Goal: Task Accomplishment & Management: Use online tool/utility

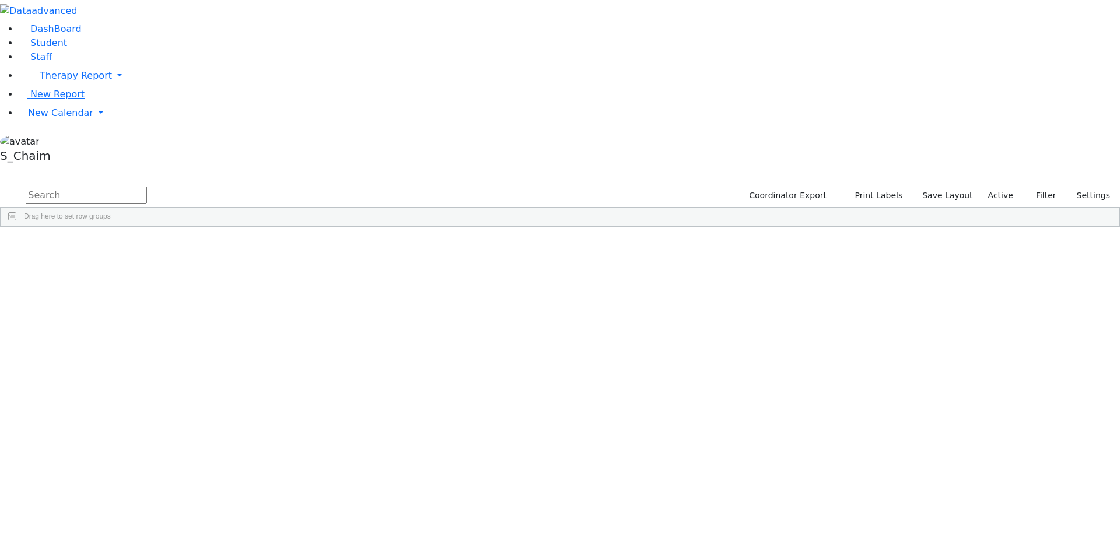
click at [610, 232] on span "Site" at bounding box center [603, 236] width 13 height 8
click at [369, 367] on div "[PERSON_NAME]" at bounding box center [332, 375] width 73 height 16
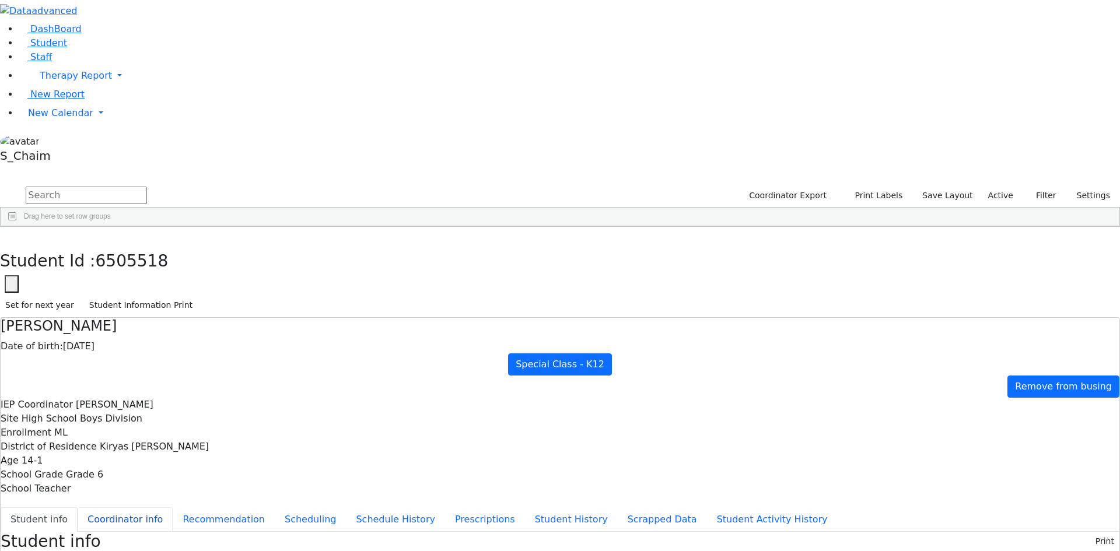
click at [173, 507] on button "Coordinator info" at bounding box center [125, 519] width 95 height 24
click at [78, 507] on button "Student info" at bounding box center [39, 519] width 77 height 24
click at [12, 236] on icon "button" at bounding box center [8, 239] width 6 height 7
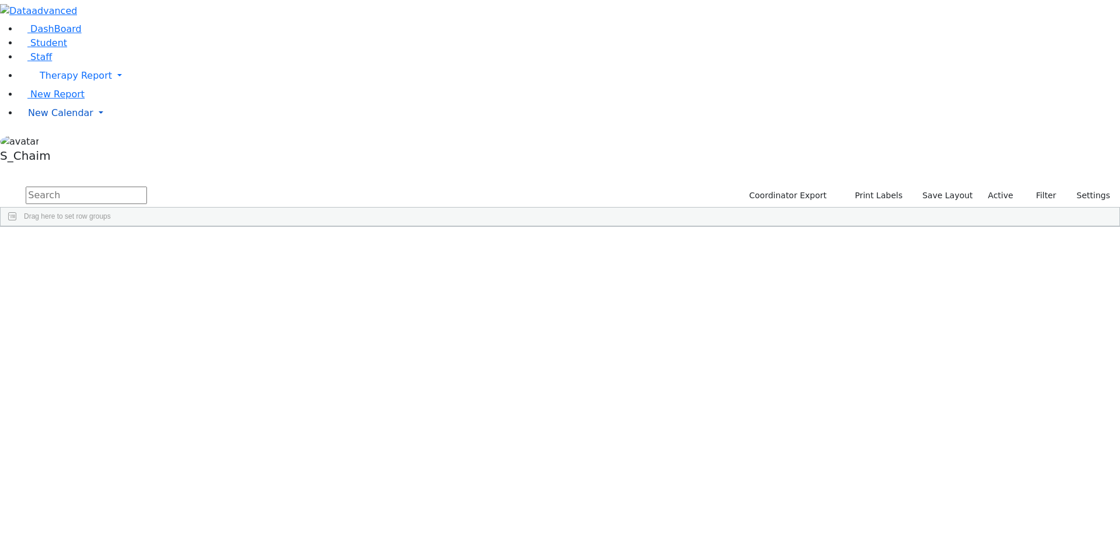
click at [53, 81] on span "New Calendar" at bounding box center [76, 75] width 72 height 11
click at [876, 187] on button "Print Labels" at bounding box center [874, 196] width 66 height 18
checkbox input "true"
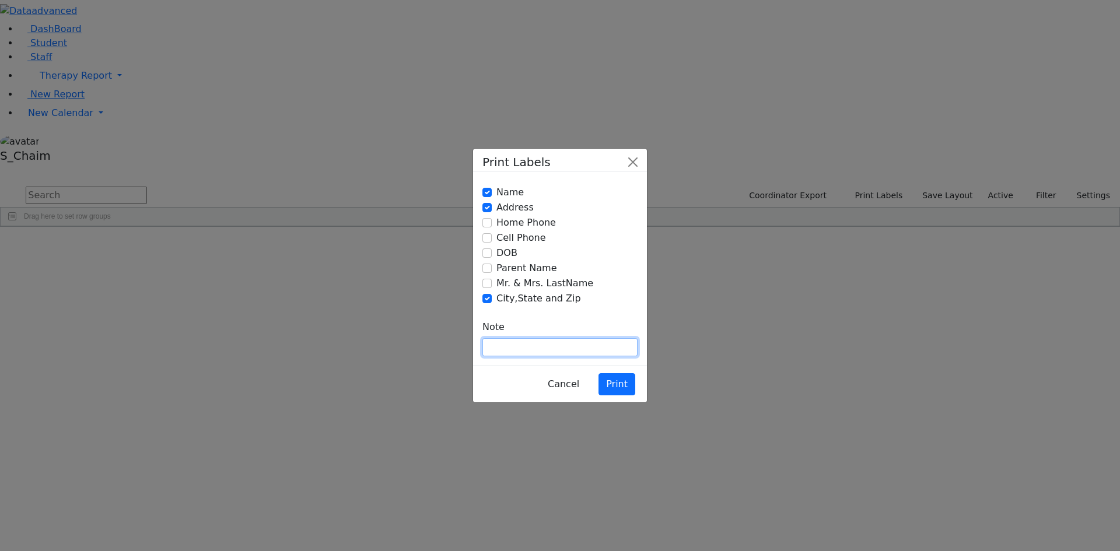
click at [537, 338] on input "text" at bounding box center [559, 347] width 155 height 18
click at [614, 373] on button "Print" at bounding box center [616, 384] width 37 height 22
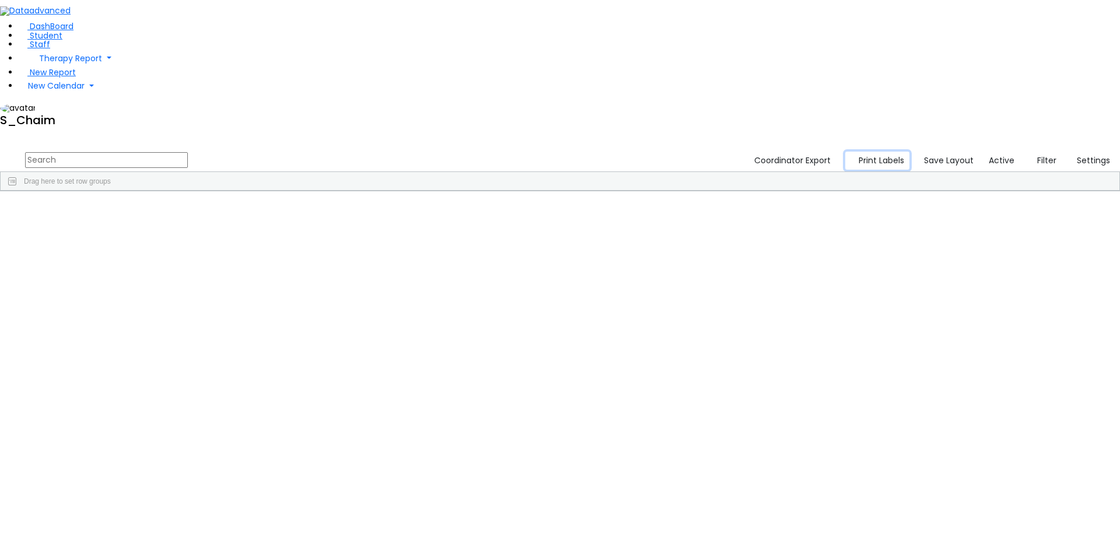
click at [881, 152] on button "Print Labels" at bounding box center [877, 161] width 65 height 18
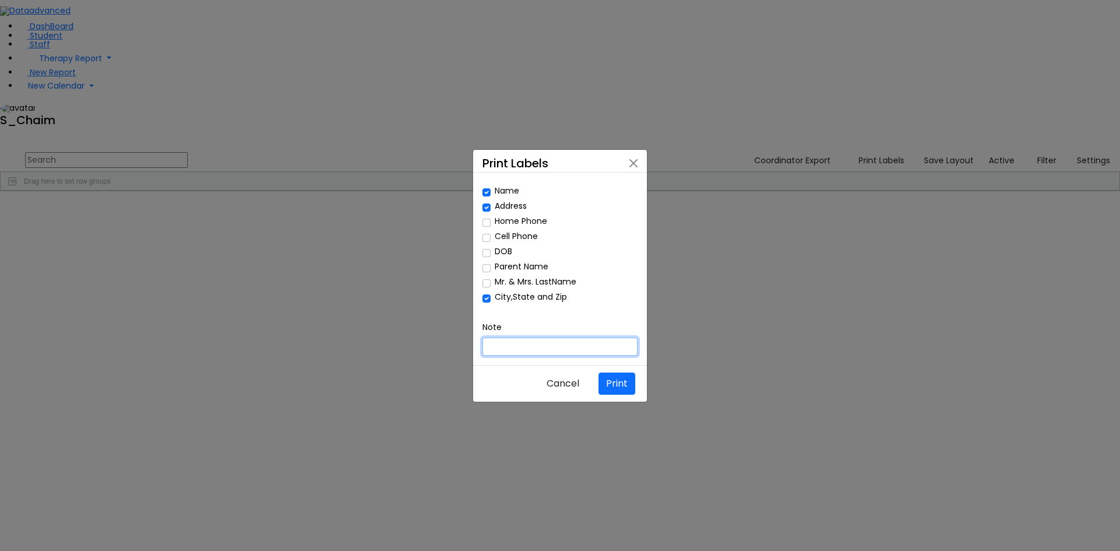
click at [530, 338] on input "text" at bounding box center [559, 347] width 155 height 18
type input "hsb"
click at [572, 373] on button "Cancel" at bounding box center [563, 384] width 48 height 22
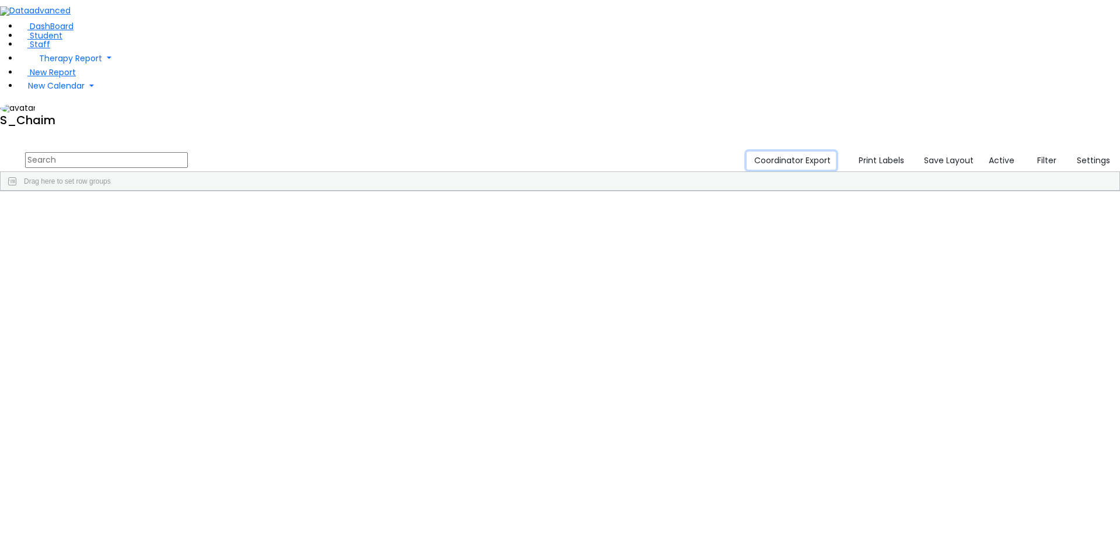
click at [797, 152] on button "Coordinator Export" at bounding box center [791, 161] width 89 height 18
click at [887, 152] on button "Print Labels" at bounding box center [877, 161] width 65 height 18
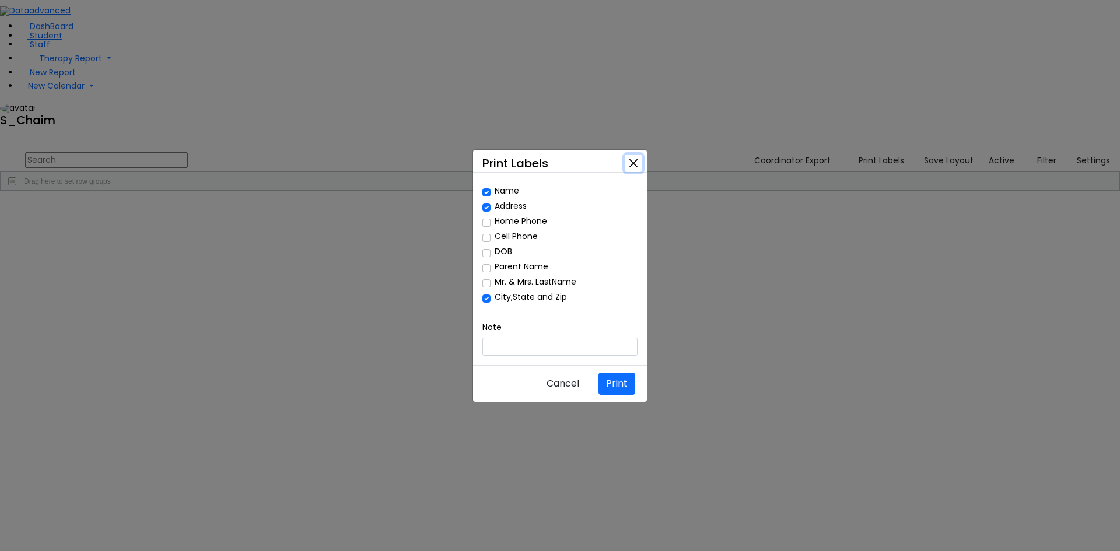
click at [632, 172] on button "Close" at bounding box center [633, 163] width 17 height 17
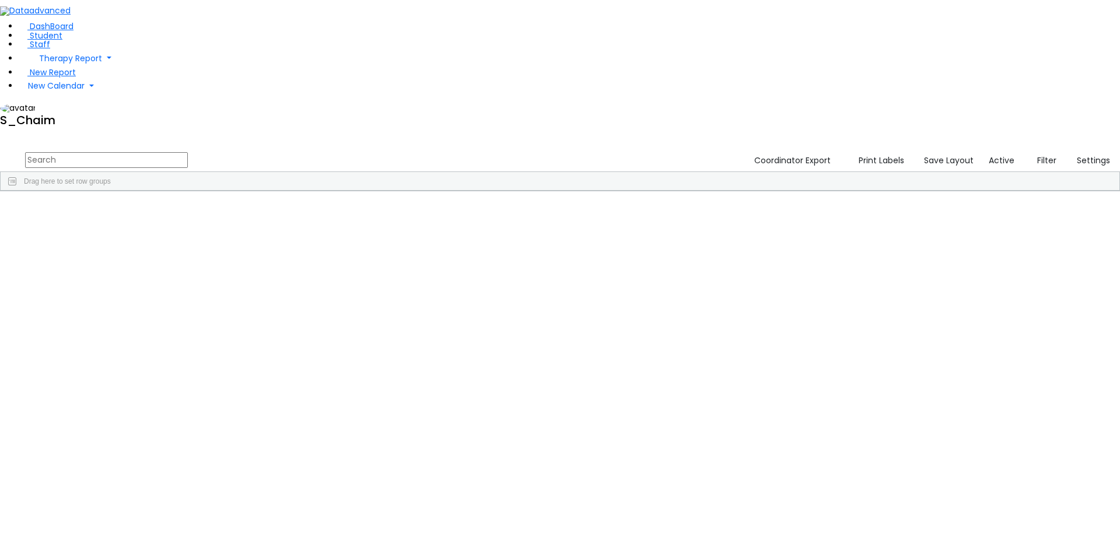
click at [803, 195] on span at bounding box center [798, 199] width 9 height 9
click at [818, 194] on span "general" at bounding box center [809, 201] width 20 height 15
click at [730, 195] on span at bounding box center [724, 199] width 9 height 9
click at [745, 194] on span "general" at bounding box center [735, 201] width 20 height 15
click at [610, 196] on span "Site" at bounding box center [603, 200] width 13 height 8
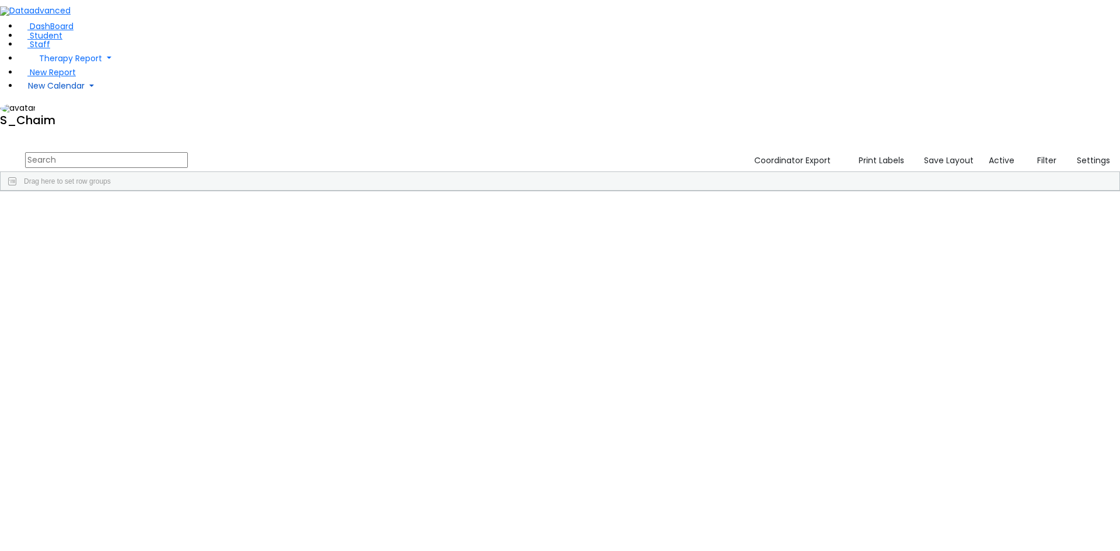
click at [54, 64] on span "New Calendar" at bounding box center [70, 58] width 63 height 12
click at [49, 78] on span "New Report" at bounding box center [53, 72] width 46 height 12
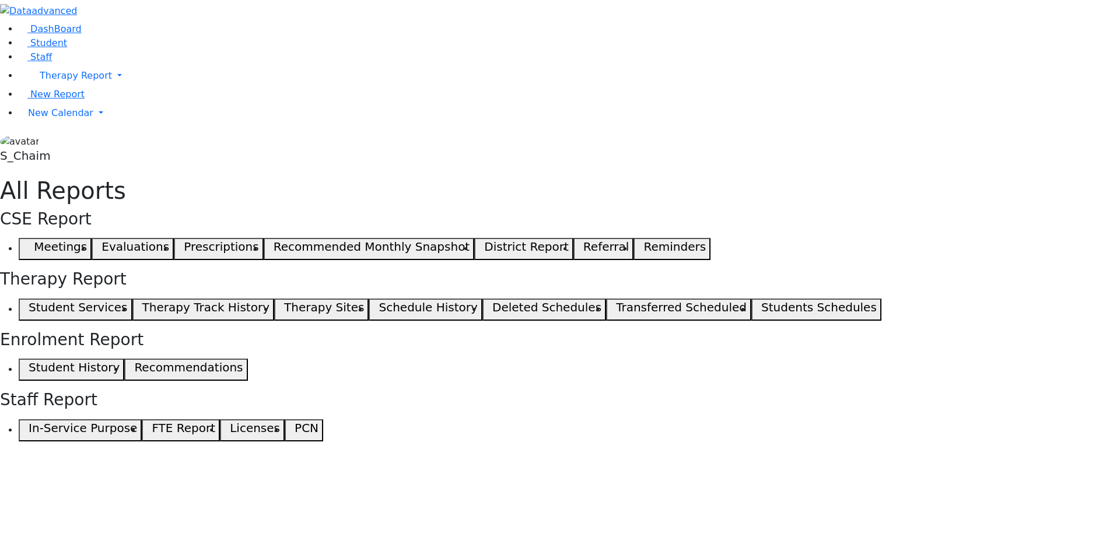
click at [29, 303] on span "button" at bounding box center [25, 310] width 5 height 14
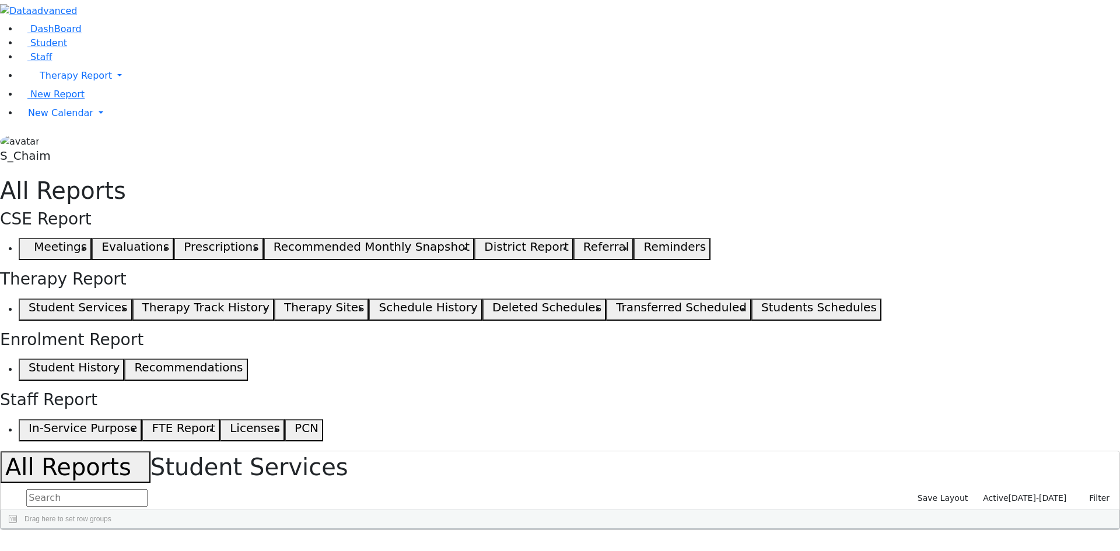
click at [394, 534] on span at bounding box center [389, 538] width 9 height 9
click at [429, 535] on span "filter" at bounding box center [423, 539] width 9 height 9
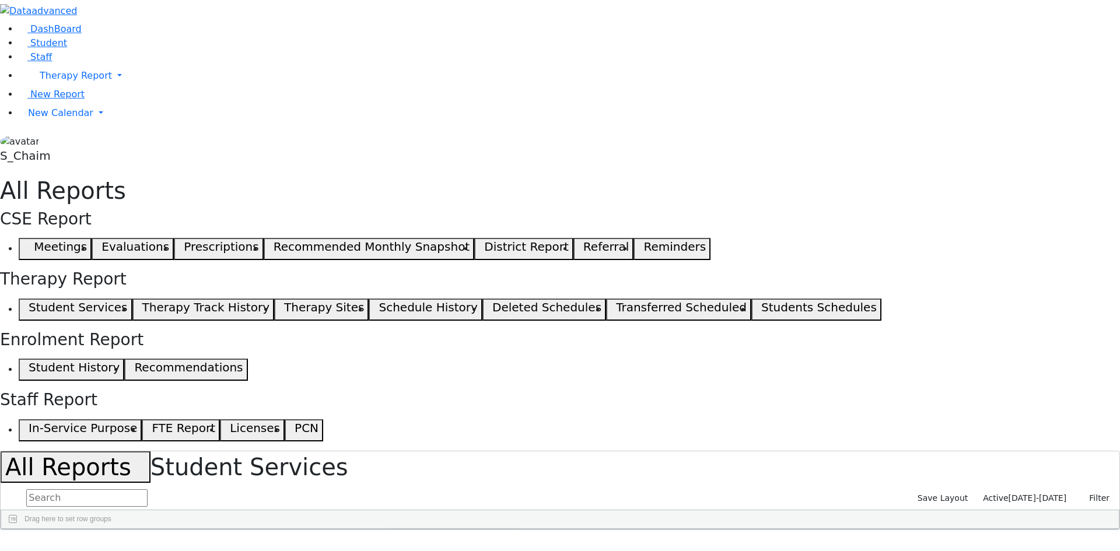
click at [1008, 493] on span "Active" at bounding box center [995, 497] width 25 height 9
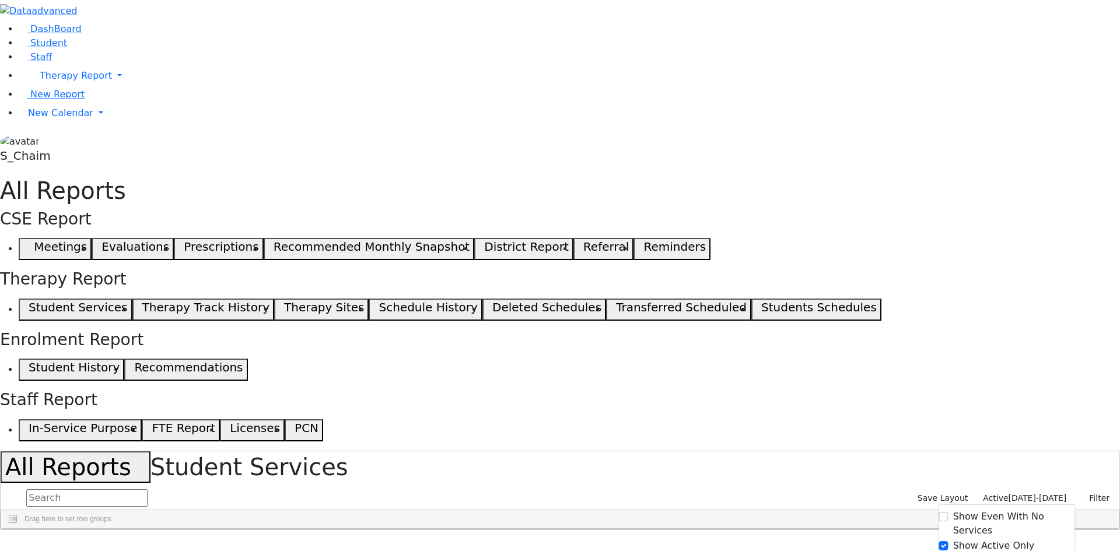
drag, startPoint x: 691, startPoint y: 145, endPoint x: 753, endPoint y: 150, distance: 62.7
click at [627, 529] on div at bounding box center [624, 538] width 5 height 19
drag, startPoint x: 835, startPoint y: 144, endPoint x: 914, endPoint y: 146, distance: 79.4
click at [787, 529] on div at bounding box center [784, 538] width 5 height 19
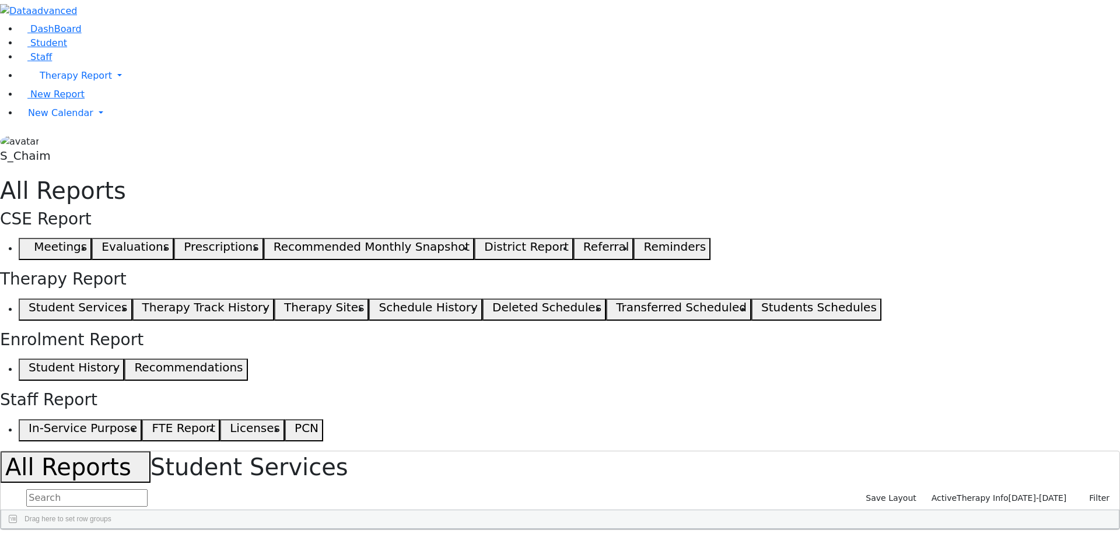
drag, startPoint x: 995, startPoint y: 143, endPoint x: 1077, endPoint y: 144, distance: 82.3
click at [949, 529] on div at bounding box center [946, 538] width 5 height 19
click at [85, 100] on link "New Report" at bounding box center [52, 94] width 66 height 11
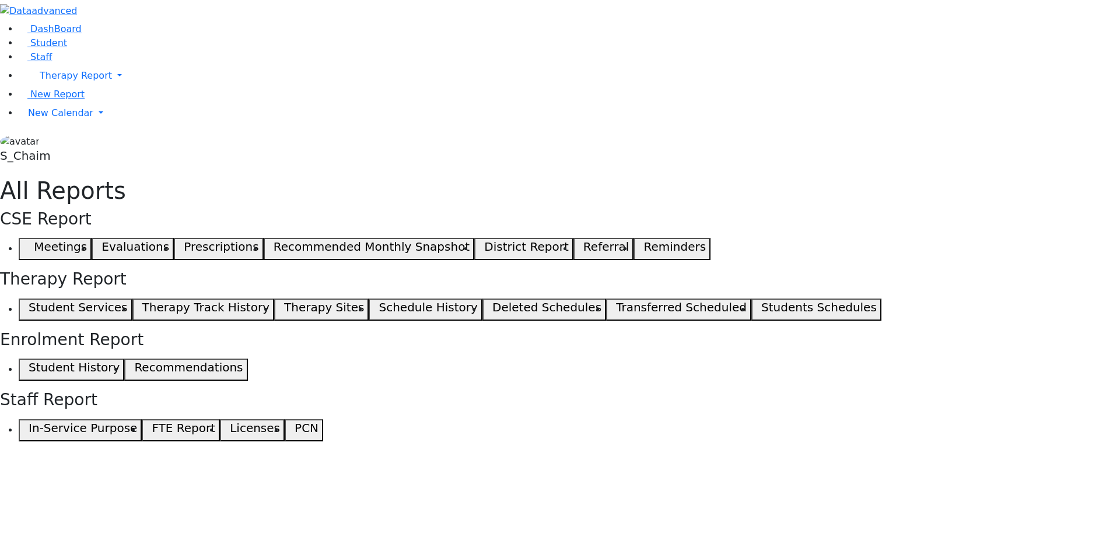
click at [479, 246] on use "button" at bounding box center [479, 246] width 0 height 0
click at [484, 242] on span "button" at bounding box center [481, 249] width 5 height 14
click at [573, 238] on button "District Report" at bounding box center [523, 249] width 99 height 22
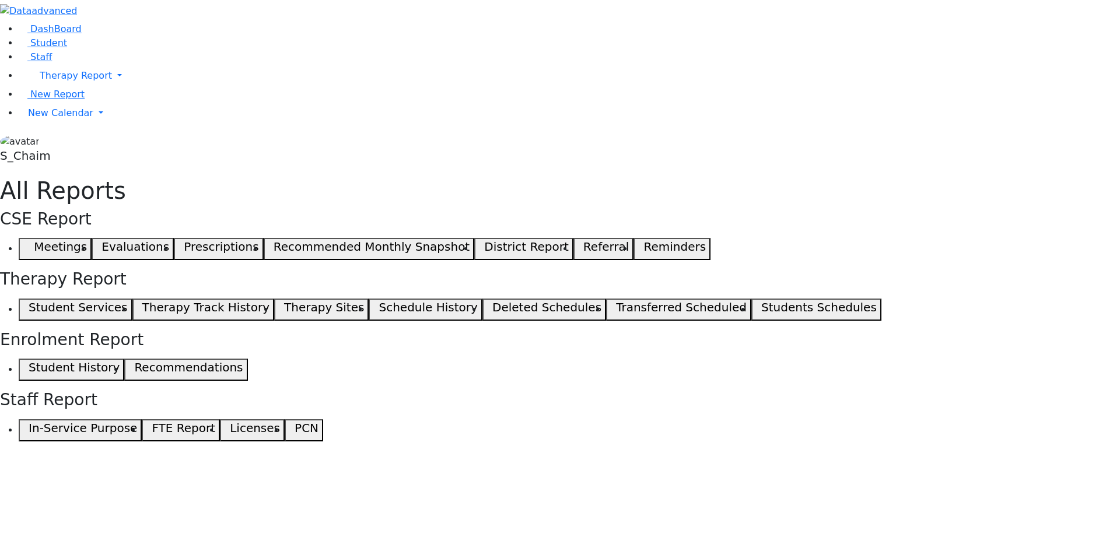
click at [484, 246] on icon "button" at bounding box center [481, 249] width 5 height 6
click at [583, 242] on span "button" at bounding box center [580, 249] width 5 height 14
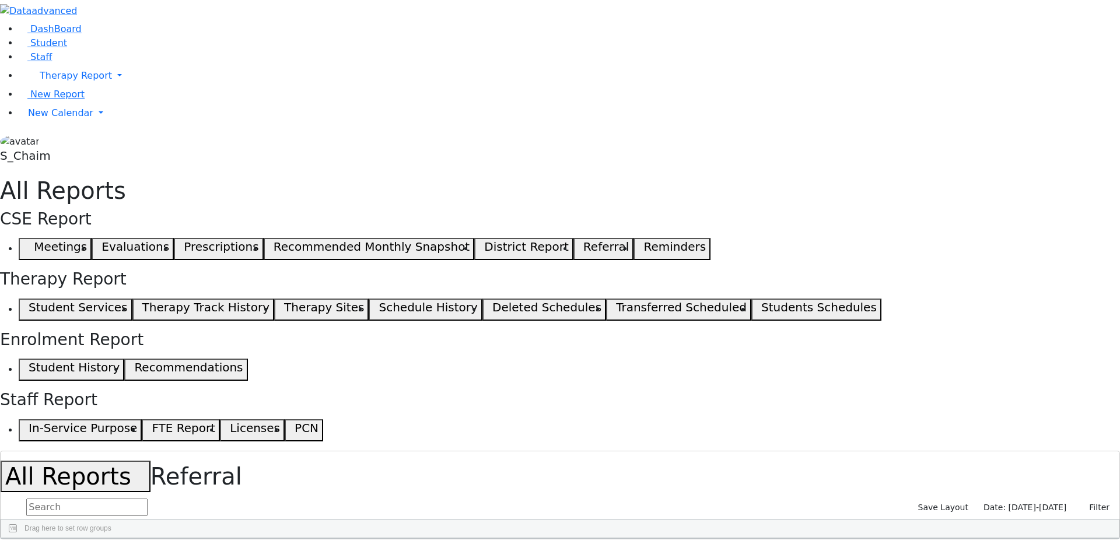
click at [865, 520] on div "Drag here to set row groups" at bounding box center [560, 529] width 1118 height 19
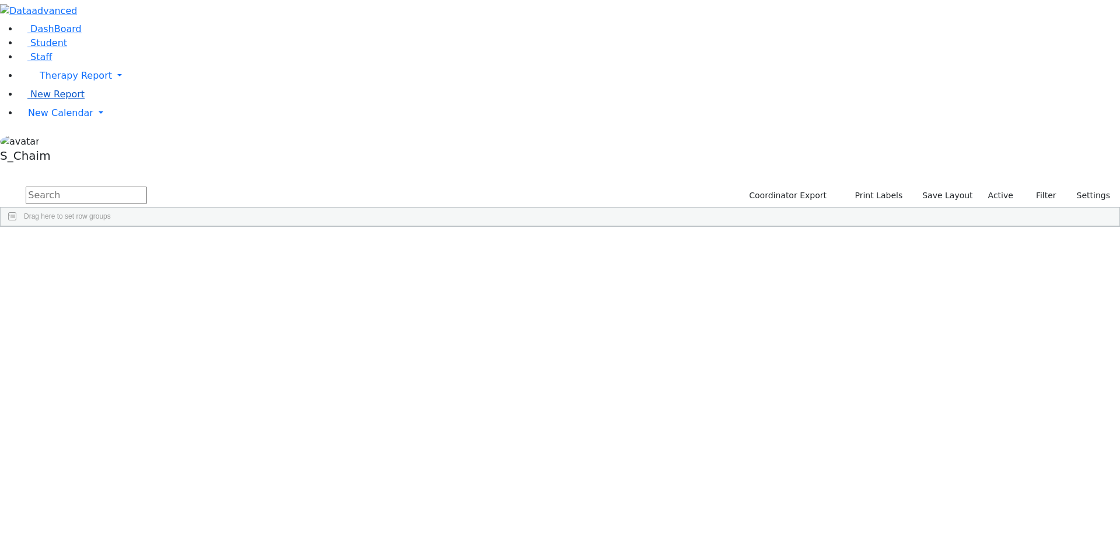
click at [50, 100] on span "New Report" at bounding box center [57, 94] width 54 height 11
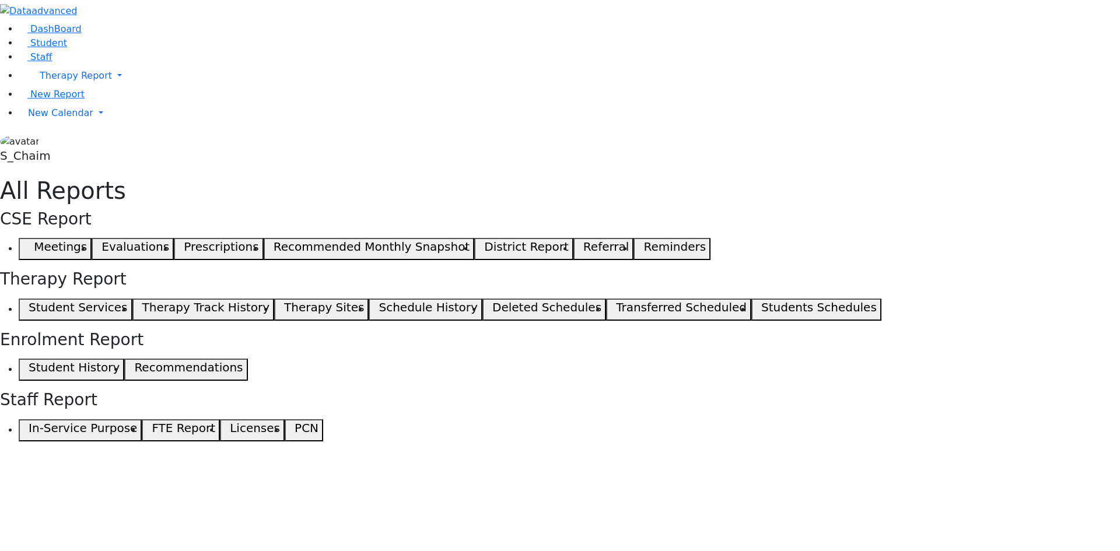
click at [23, 307] on use "button" at bounding box center [23, 307] width 0 height 0
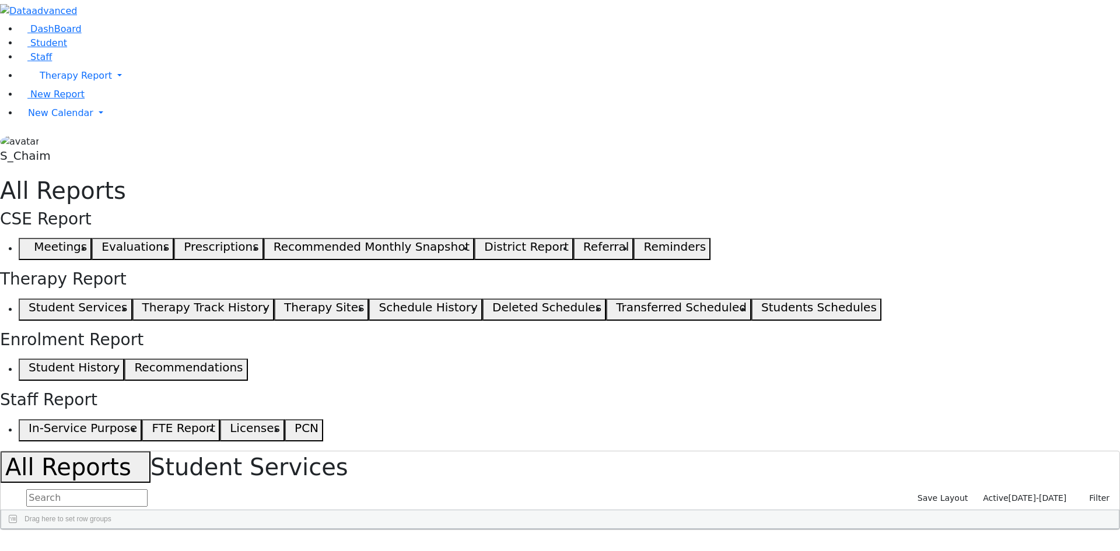
click at [394, 534] on span at bounding box center [389, 538] width 9 height 9
click at [429, 535] on span "filter" at bounding box center [423, 539] width 9 height 9
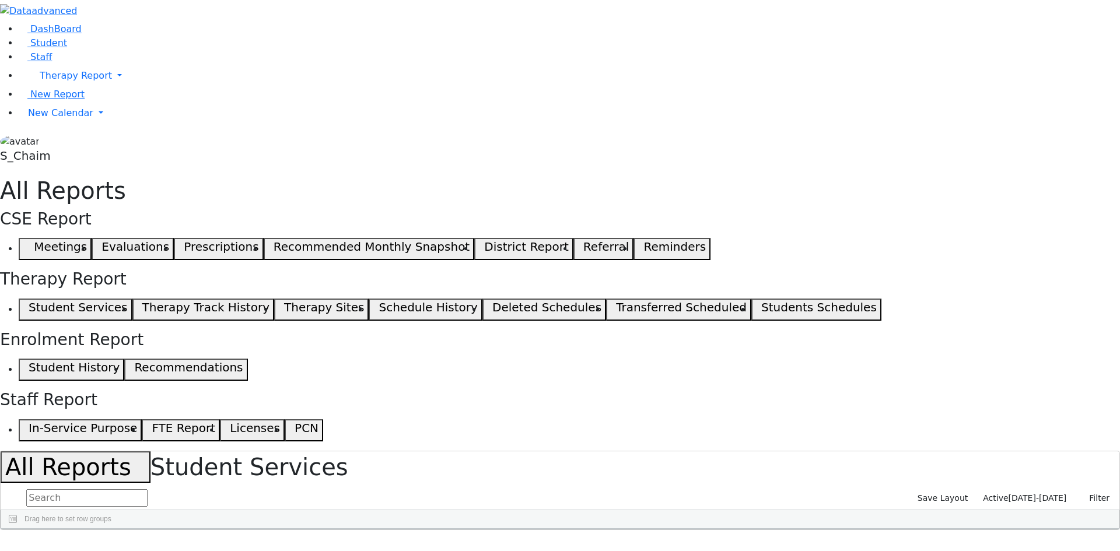
click at [1008, 493] on span "Active" at bounding box center [995, 497] width 25 height 9
click at [394, 534] on span at bounding box center [389, 538] width 9 height 9
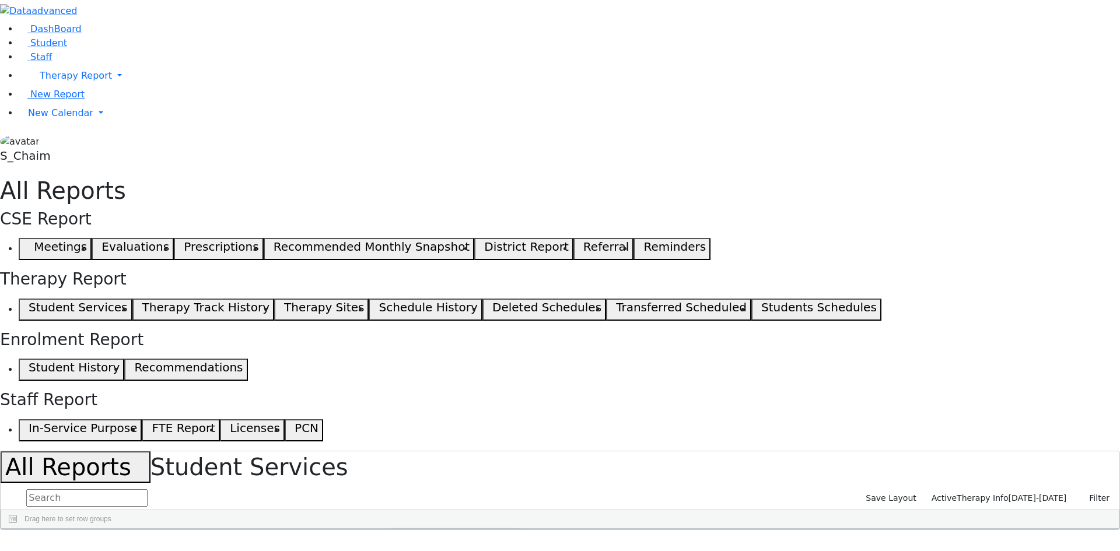
click at [429, 535] on span "filter" at bounding box center [423, 539] width 9 height 9
click at [719, 510] on div "Drag here to set row groups" at bounding box center [560, 519] width 1118 height 19
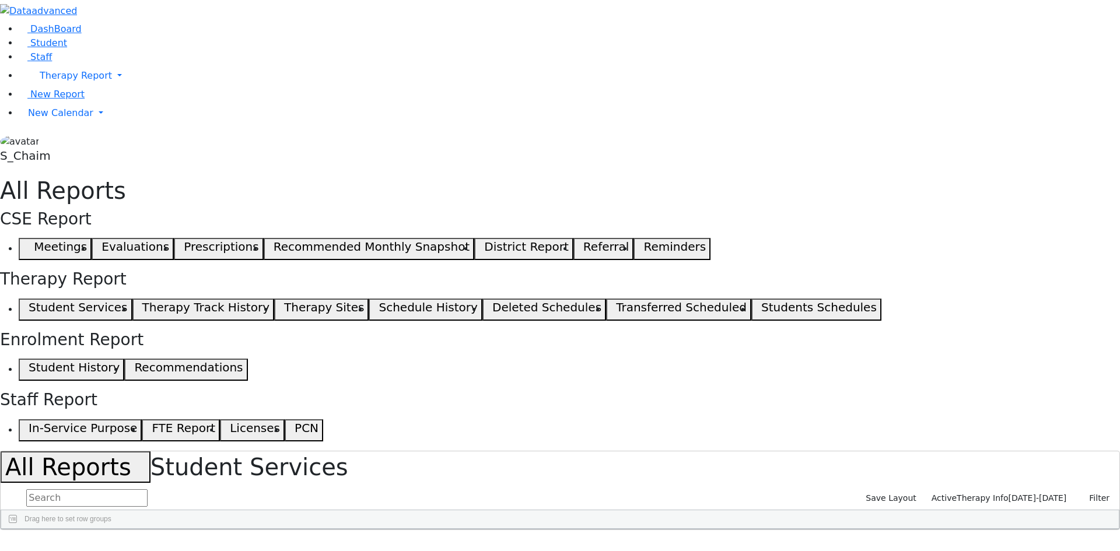
drag, startPoint x: 691, startPoint y: 143, endPoint x: 793, endPoint y: 160, distance: 102.9
click at [793, 529] on div "Last Name First Name DOB" at bounding box center [553, 529] width 1105 height 0
click at [47, 48] on span "Student" at bounding box center [48, 42] width 37 height 11
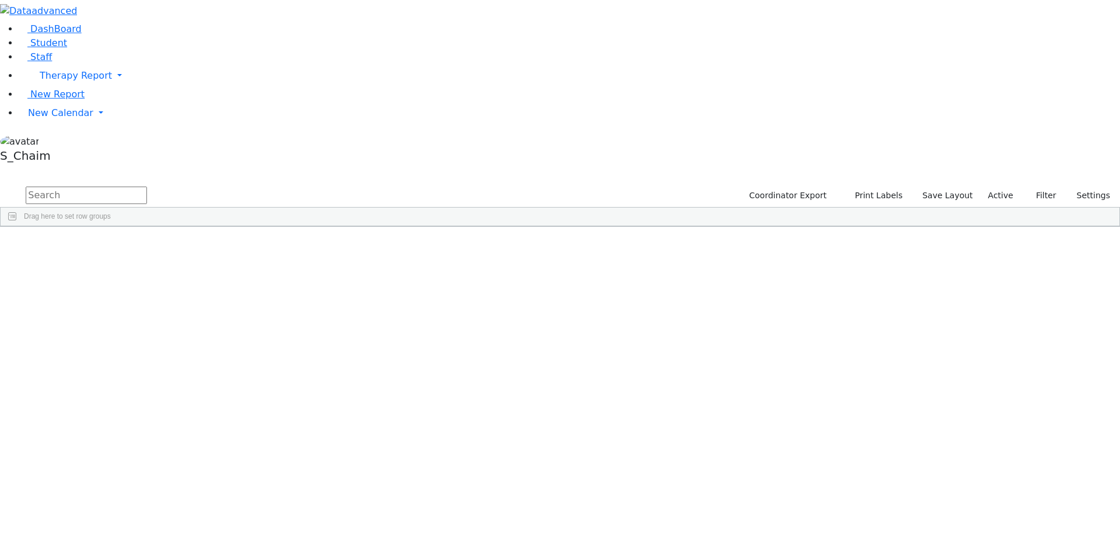
click at [730, 231] on span at bounding box center [724, 235] width 9 height 9
click at [740, 233] on span "general" at bounding box center [734, 237] width 9 height 9
click at [656, 231] on span at bounding box center [651, 235] width 9 height 9
click at [691, 233] on span "filter" at bounding box center [685, 237] width 9 height 9
click at [662, 299] on input "checkbox" at bounding box center [657, 303] width 9 height 9
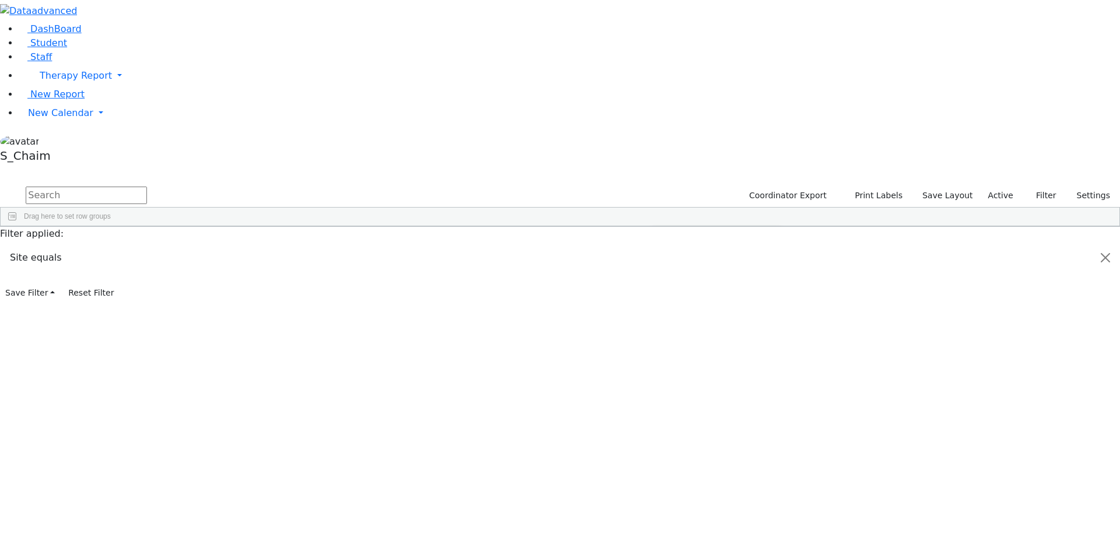
scroll to position [117, 0]
click at [662, 337] on input "checkbox" at bounding box center [657, 341] width 9 height 9
click at [878, 187] on button "Print Labels" at bounding box center [874, 196] width 66 height 18
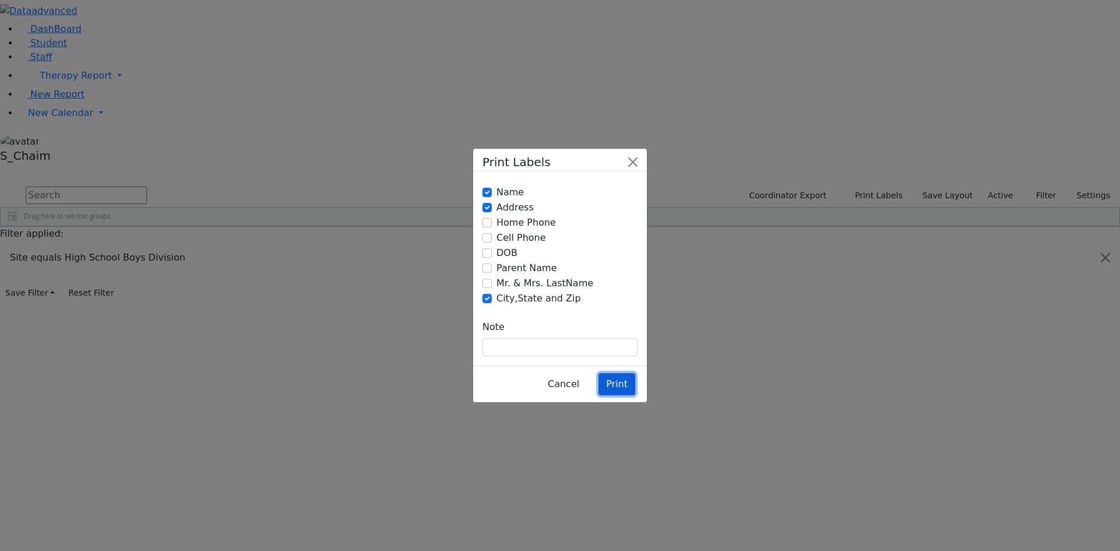
click at [622, 373] on button "Print" at bounding box center [616, 384] width 37 height 22
